Goal: Find specific page/section: Find specific page/section

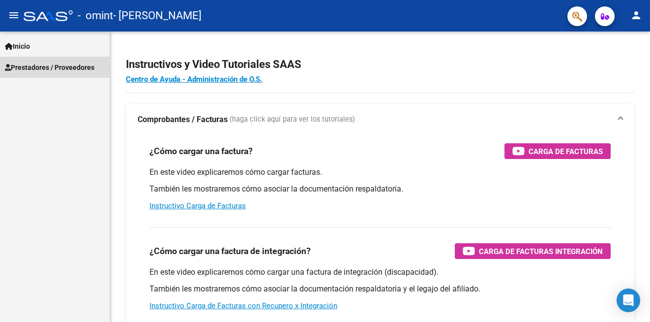
click at [36, 69] on span "Prestadores / Proveedores" at bounding box center [49, 67] width 89 height 11
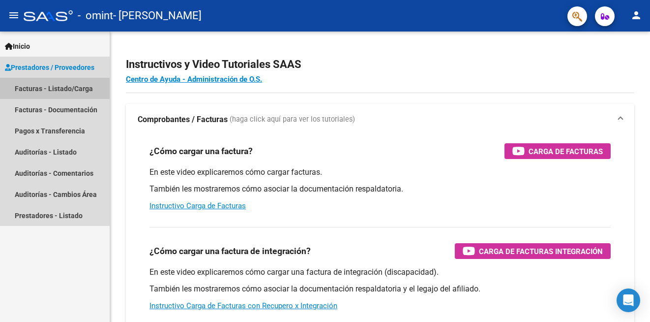
click at [47, 90] on link "Facturas - Listado/Carga" at bounding box center [55, 88] width 110 height 21
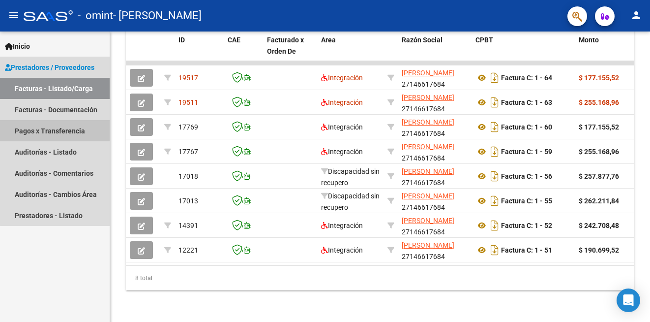
click at [59, 129] on link "Pagos x Transferencia" at bounding box center [55, 130] width 110 height 21
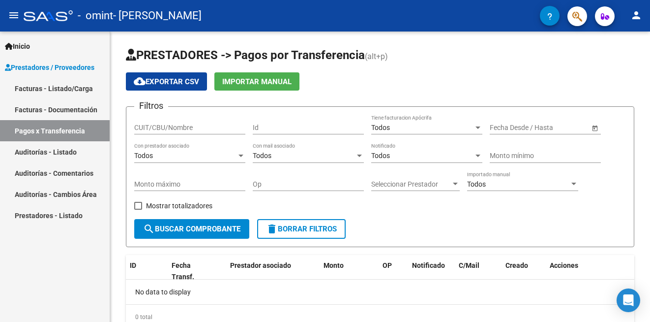
click at [52, 109] on link "Facturas - Documentación" at bounding box center [55, 109] width 110 height 21
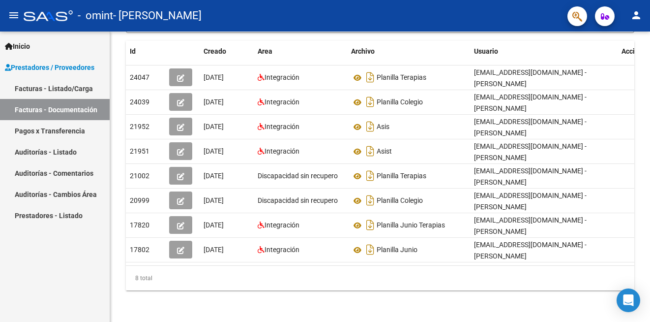
click at [41, 85] on link "Facturas - Listado/Carga" at bounding box center [55, 88] width 110 height 21
